Goal: Navigation & Orientation: Find specific page/section

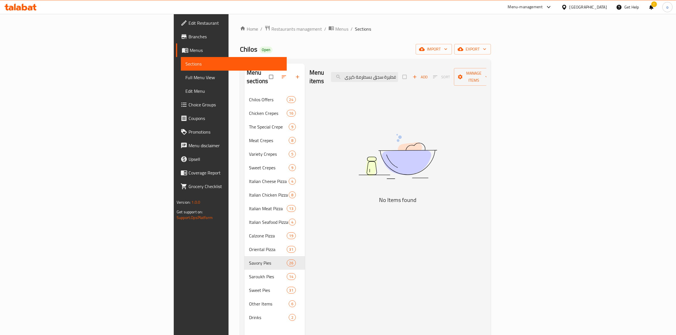
drag, startPoint x: 169, startPoint y: 18, endPoint x: 169, endPoint y: 22, distance: 3.4
click at [229, 19] on div "Home / Restaurants management / Menus / Sections Chilos Open import export Menu…" at bounding box center [366, 214] width 274 height 401
click at [271, 28] on span "Restaurants management" at bounding box center [296, 29] width 51 height 7
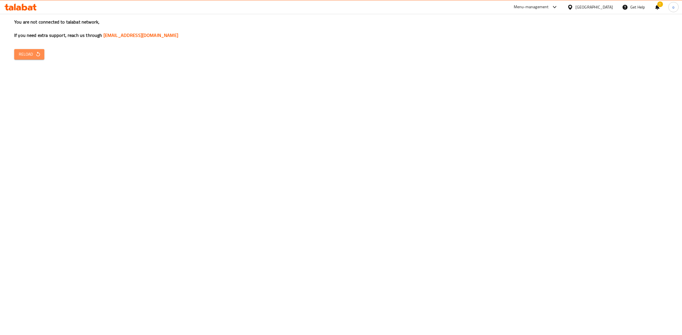
click at [21, 53] on span "Reload" at bounding box center [29, 54] width 21 height 7
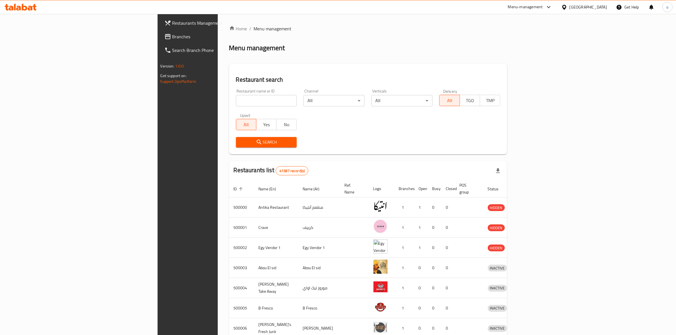
click at [172, 39] on span "Branches" at bounding box center [219, 36] width 94 height 7
